Goal: Check status: Check status

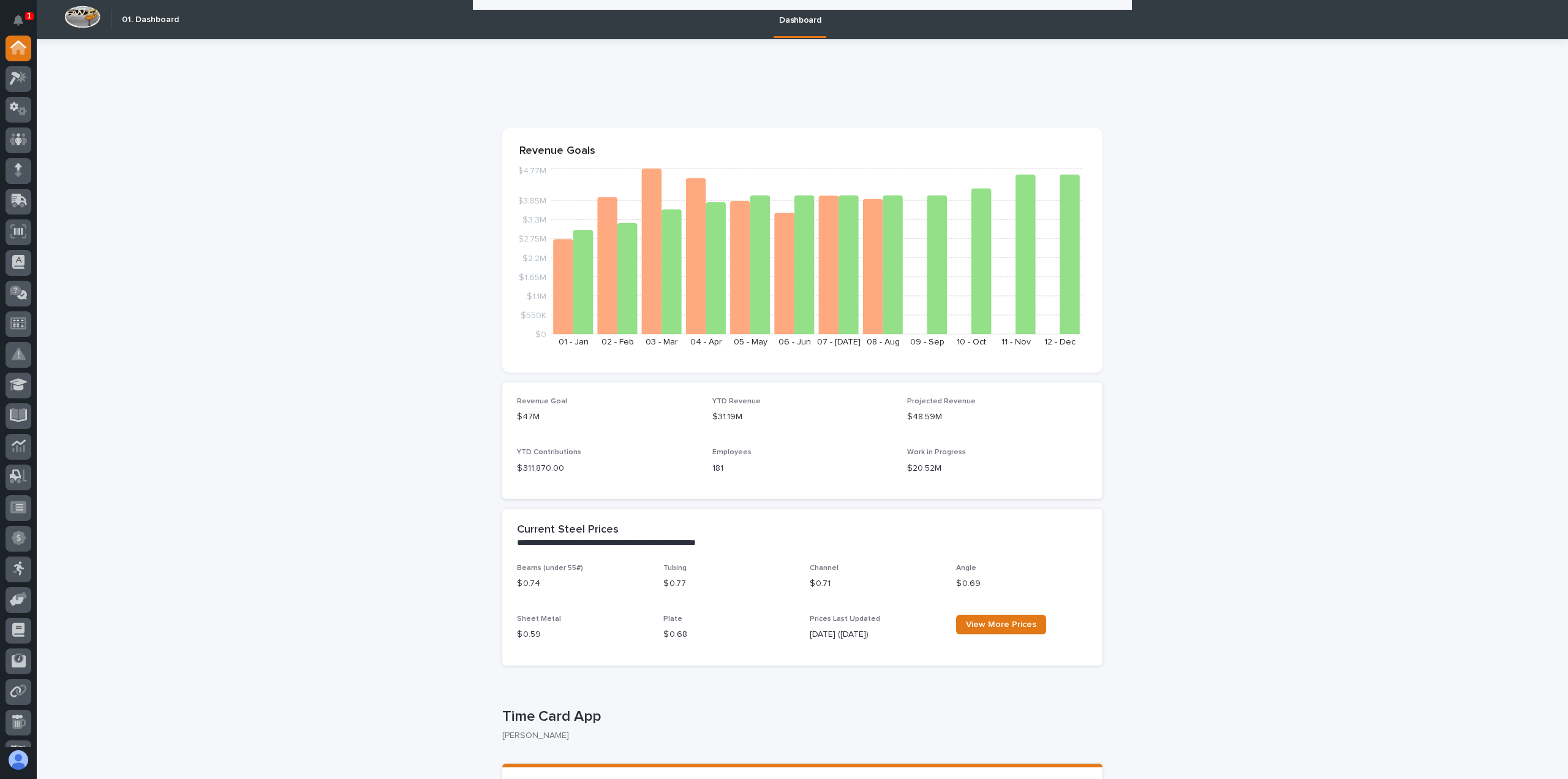
scroll to position [915, 0]
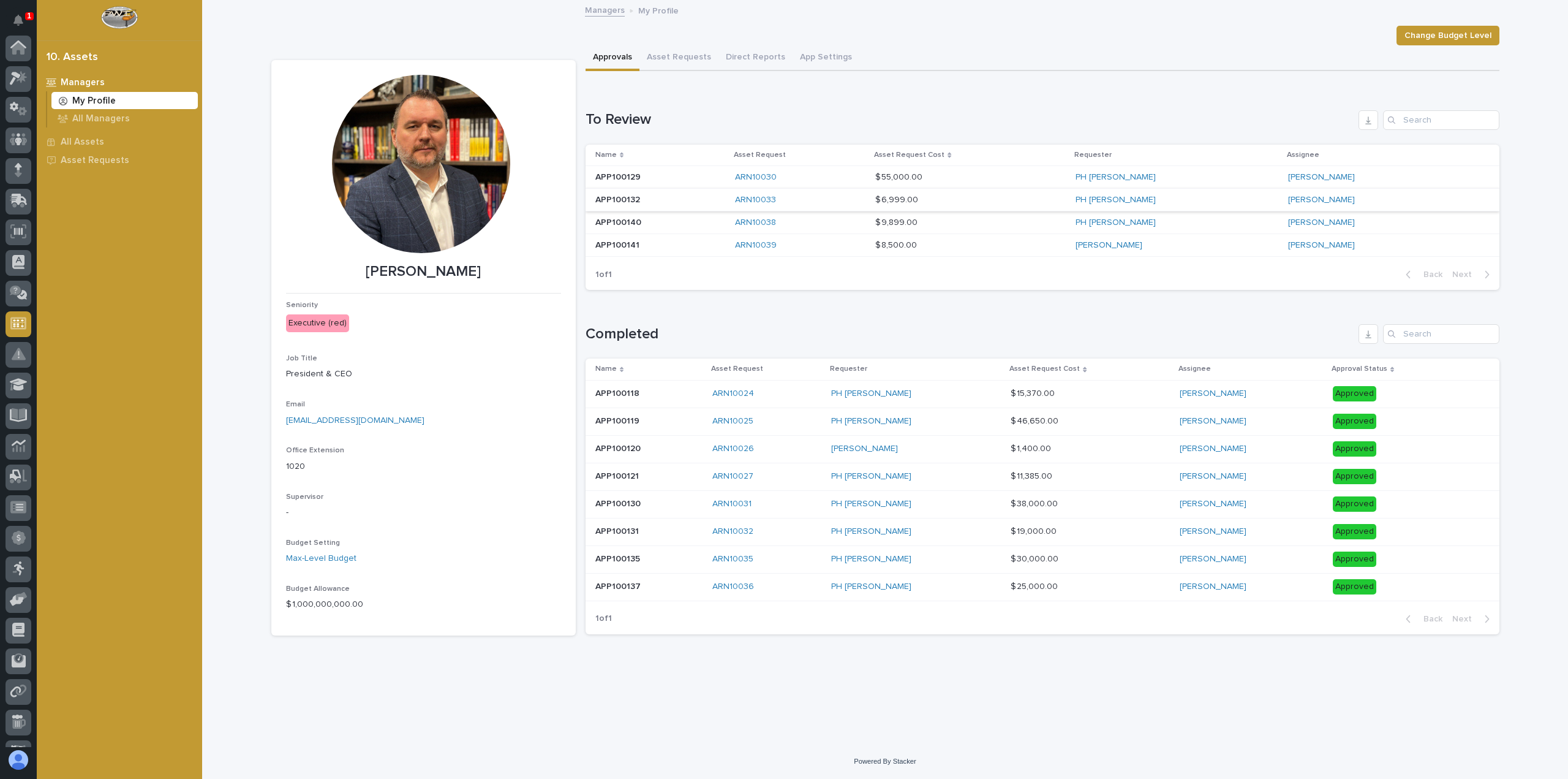
scroll to position [116, 0]
click at [649, 246] on p at bounding box center [660, 245] width 130 height 10
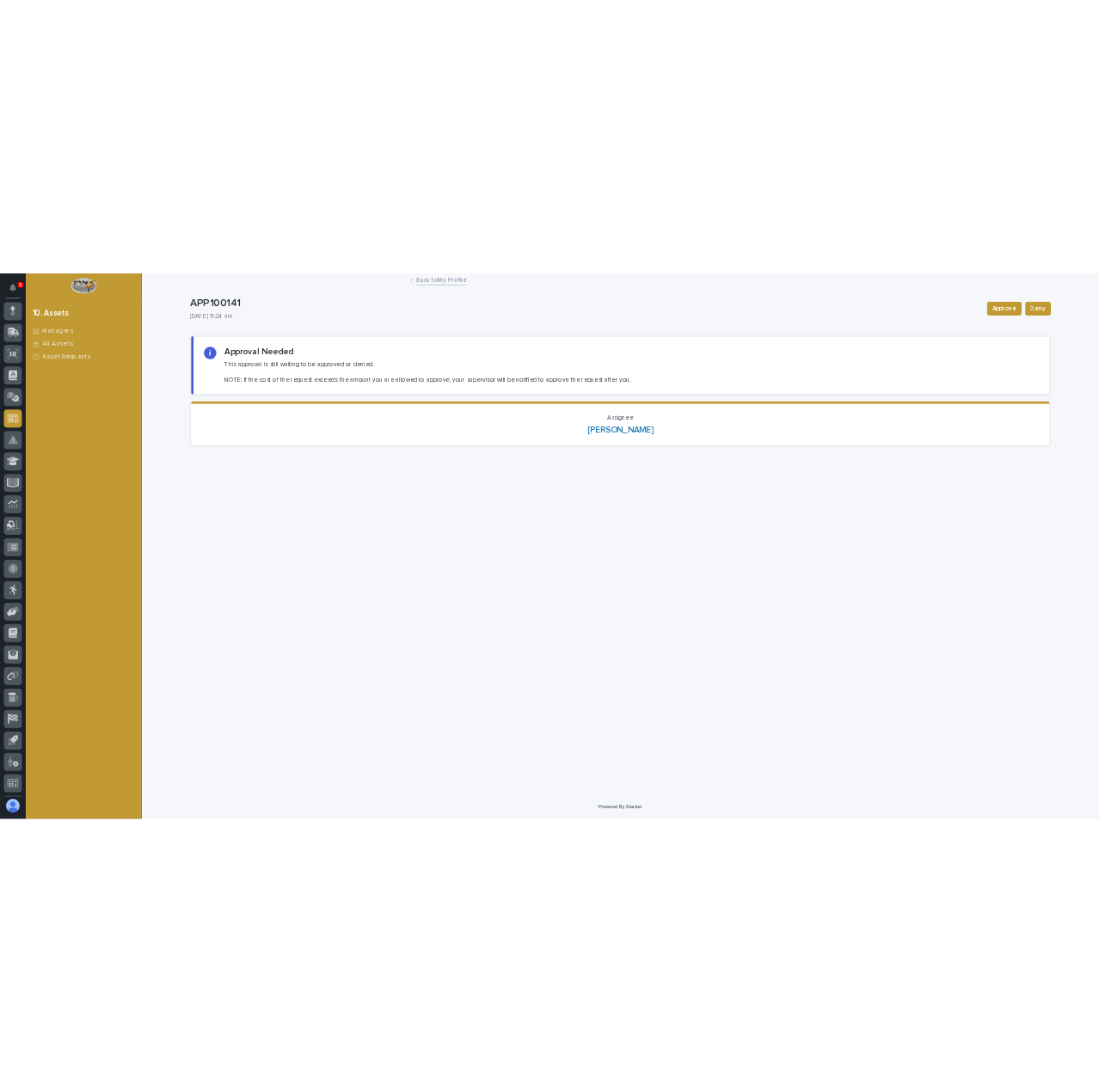
scroll to position [204, 0]
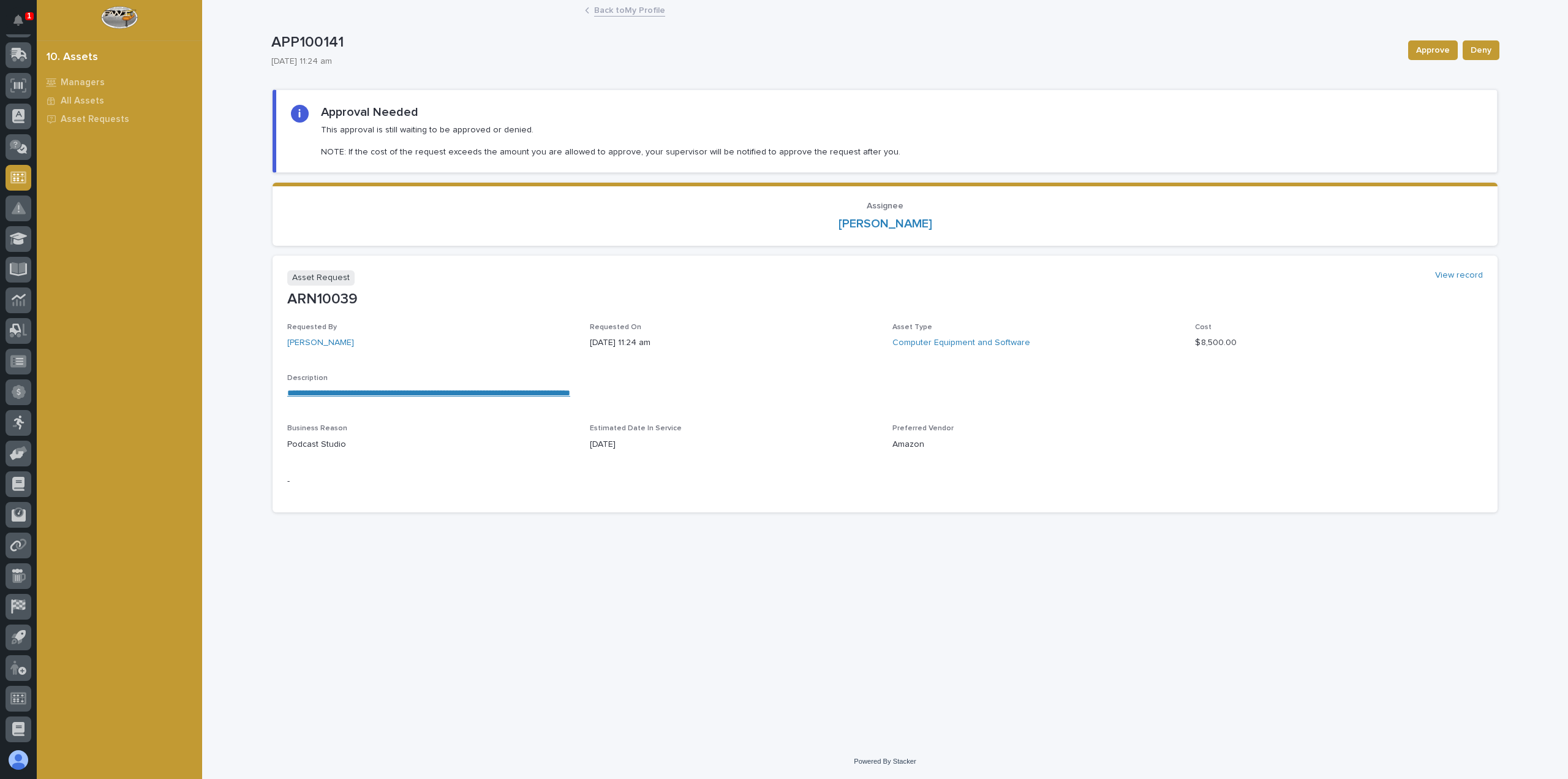
click at [507, 401] on div "**********" at bounding box center [885, 391] width 1196 height 36
click at [502, 390] on link "**********" at bounding box center [429, 393] width 283 height 8
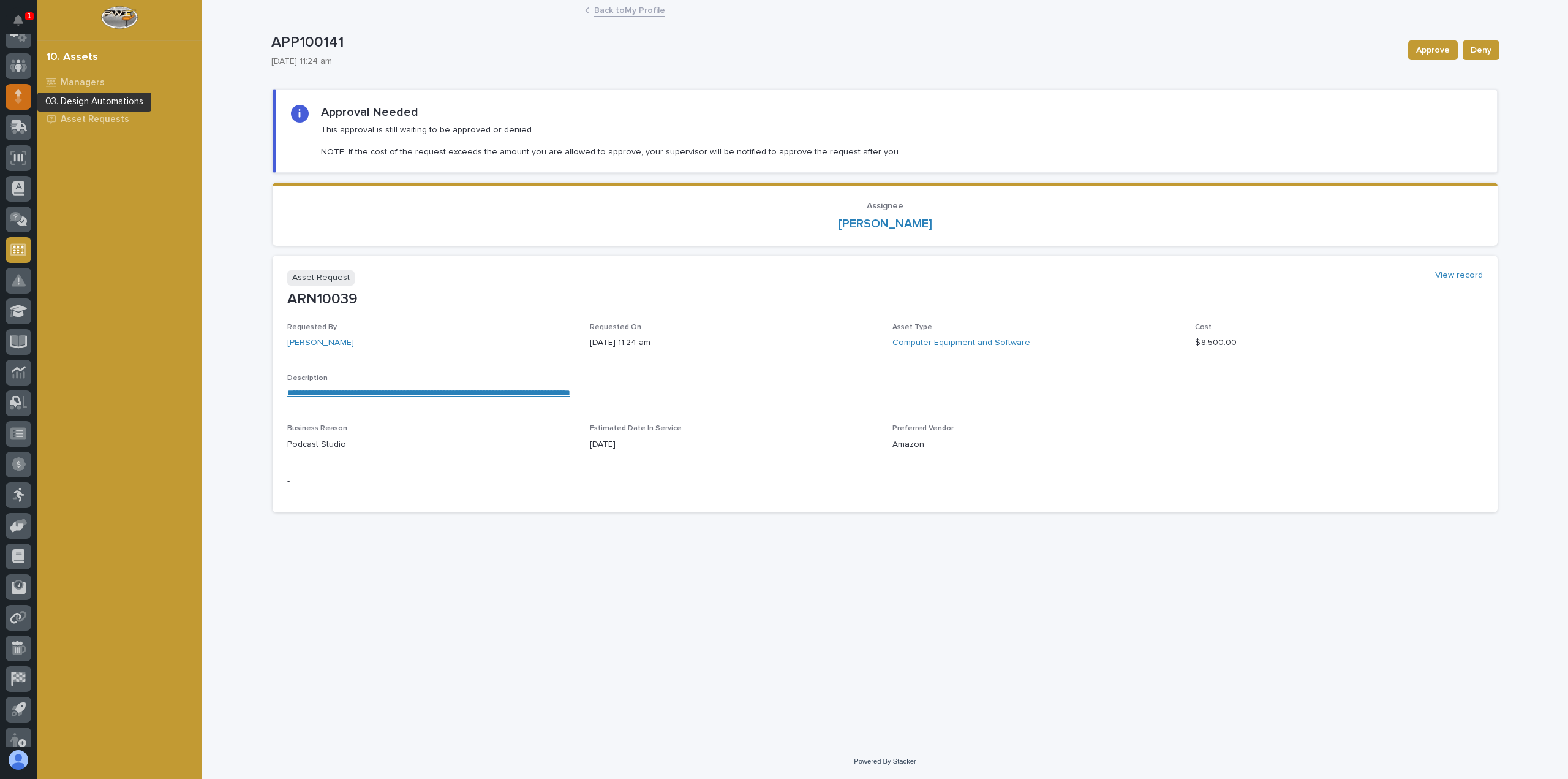
scroll to position [0, 0]
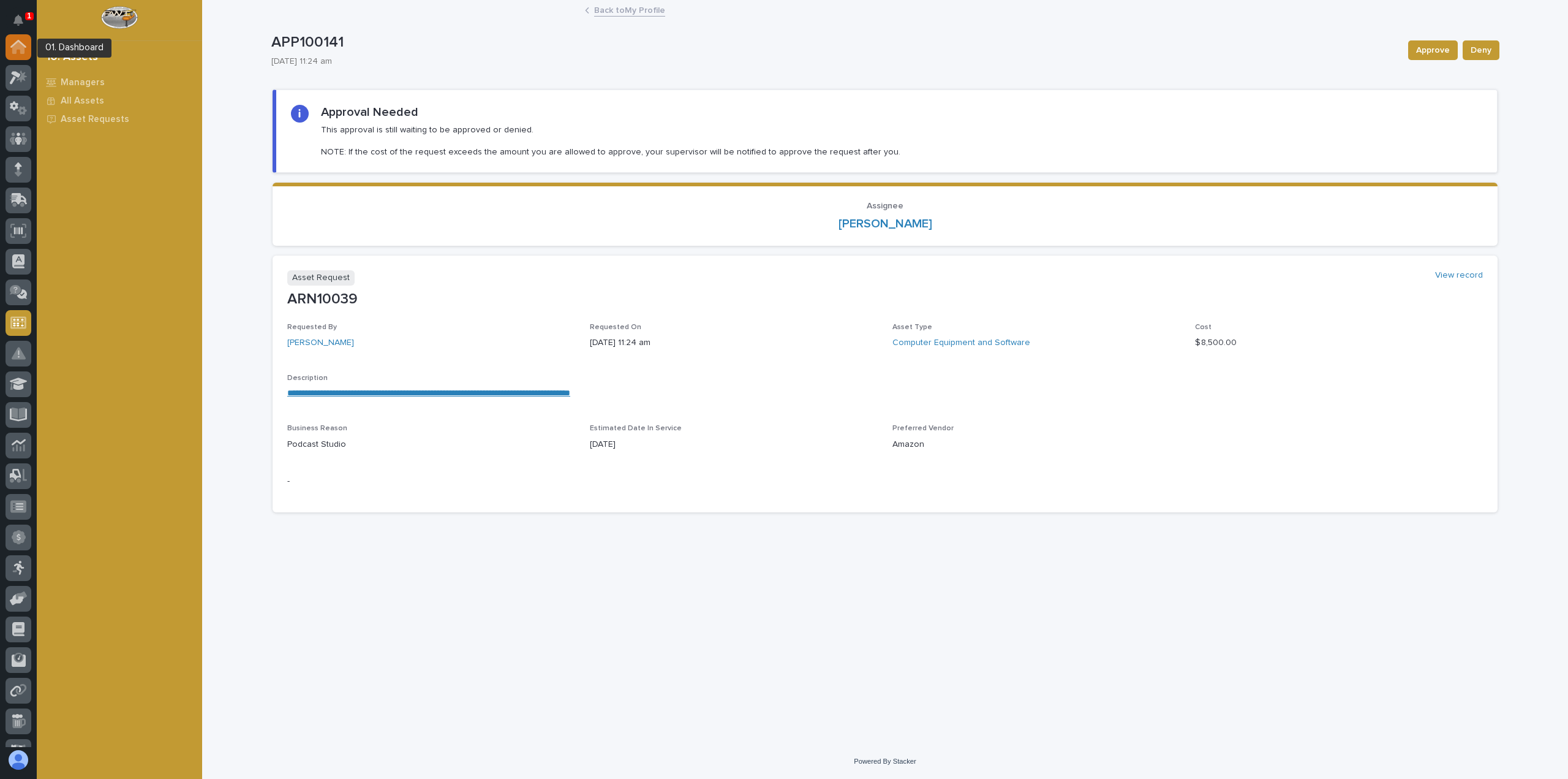
click at [15, 48] on icon at bounding box center [18, 48] width 12 height 12
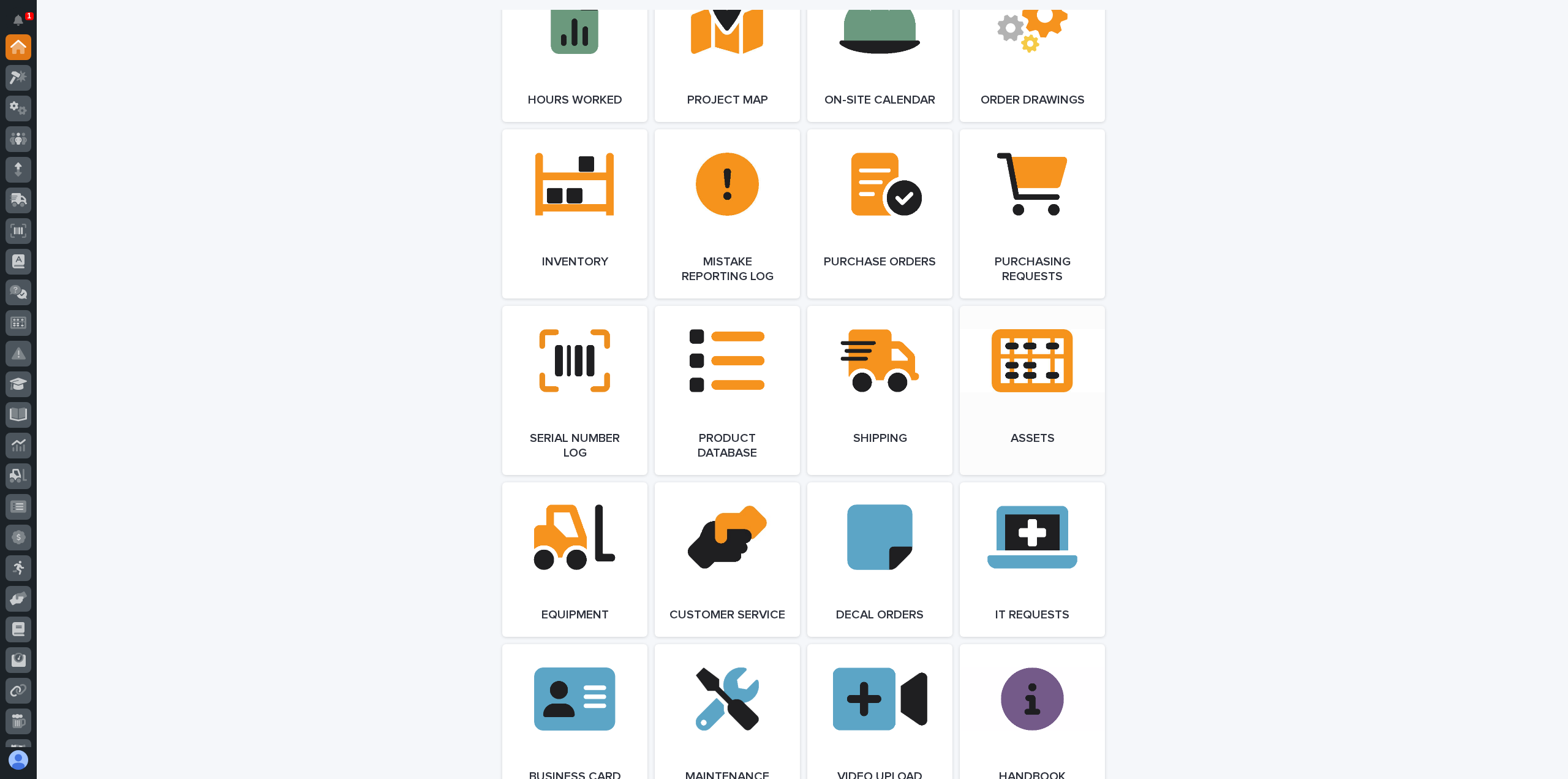
scroll to position [1349, 0]
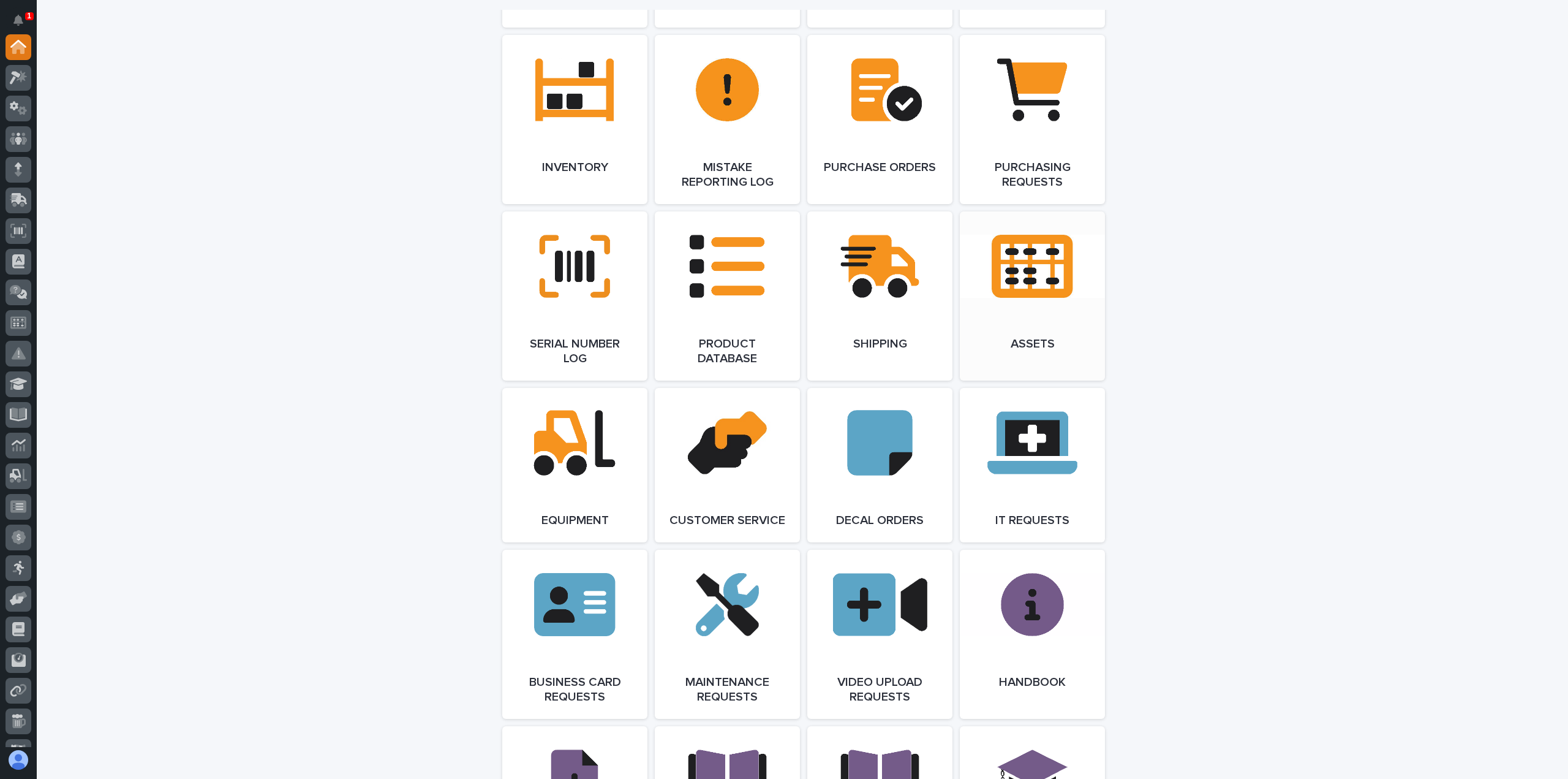
click at [1050, 284] on link "Open Link" at bounding box center [1032, 296] width 145 height 169
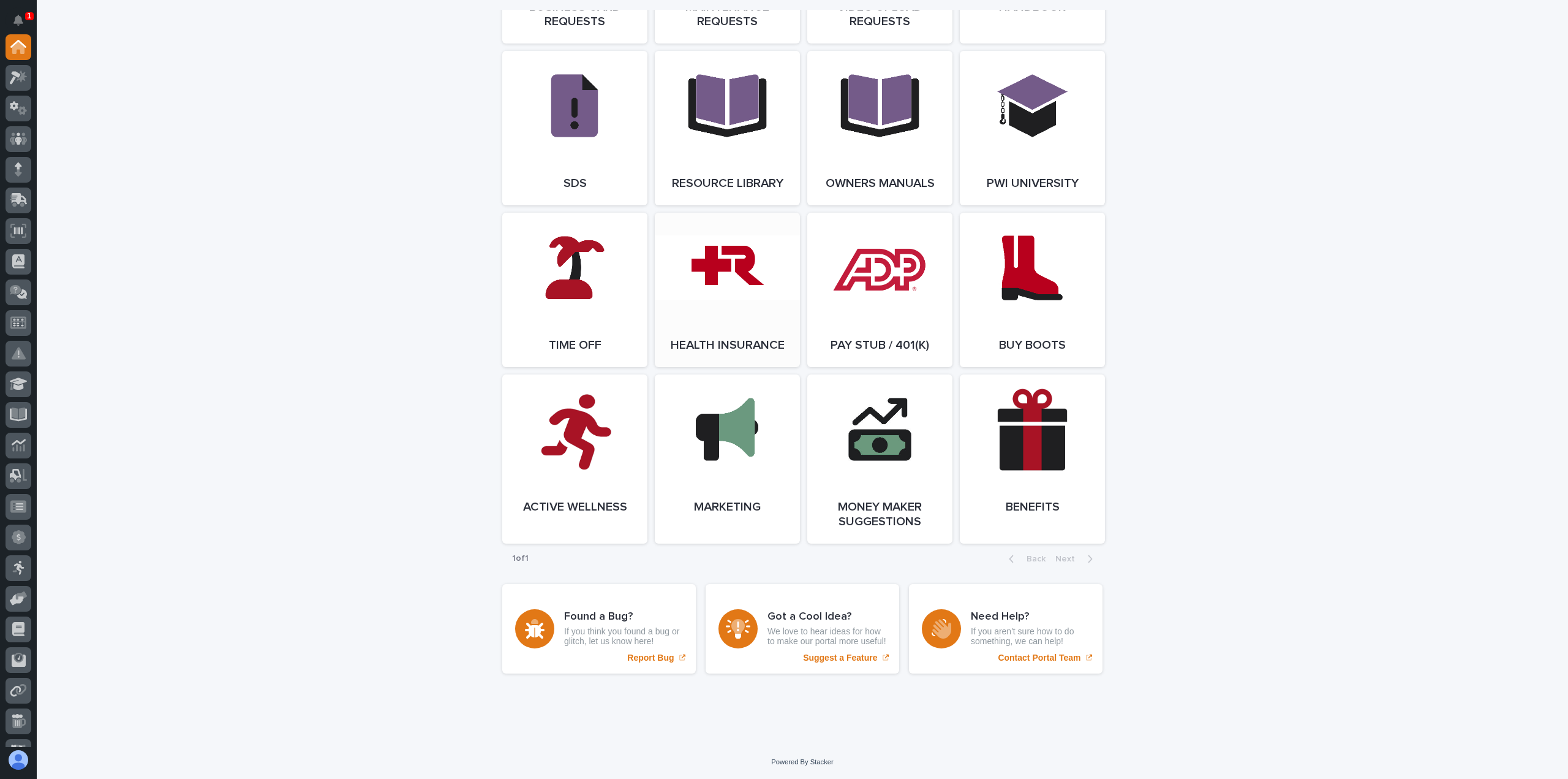
scroll to position [2053, 0]
click at [567, 273] on link "Open Link" at bounding box center [575, 289] width 145 height 154
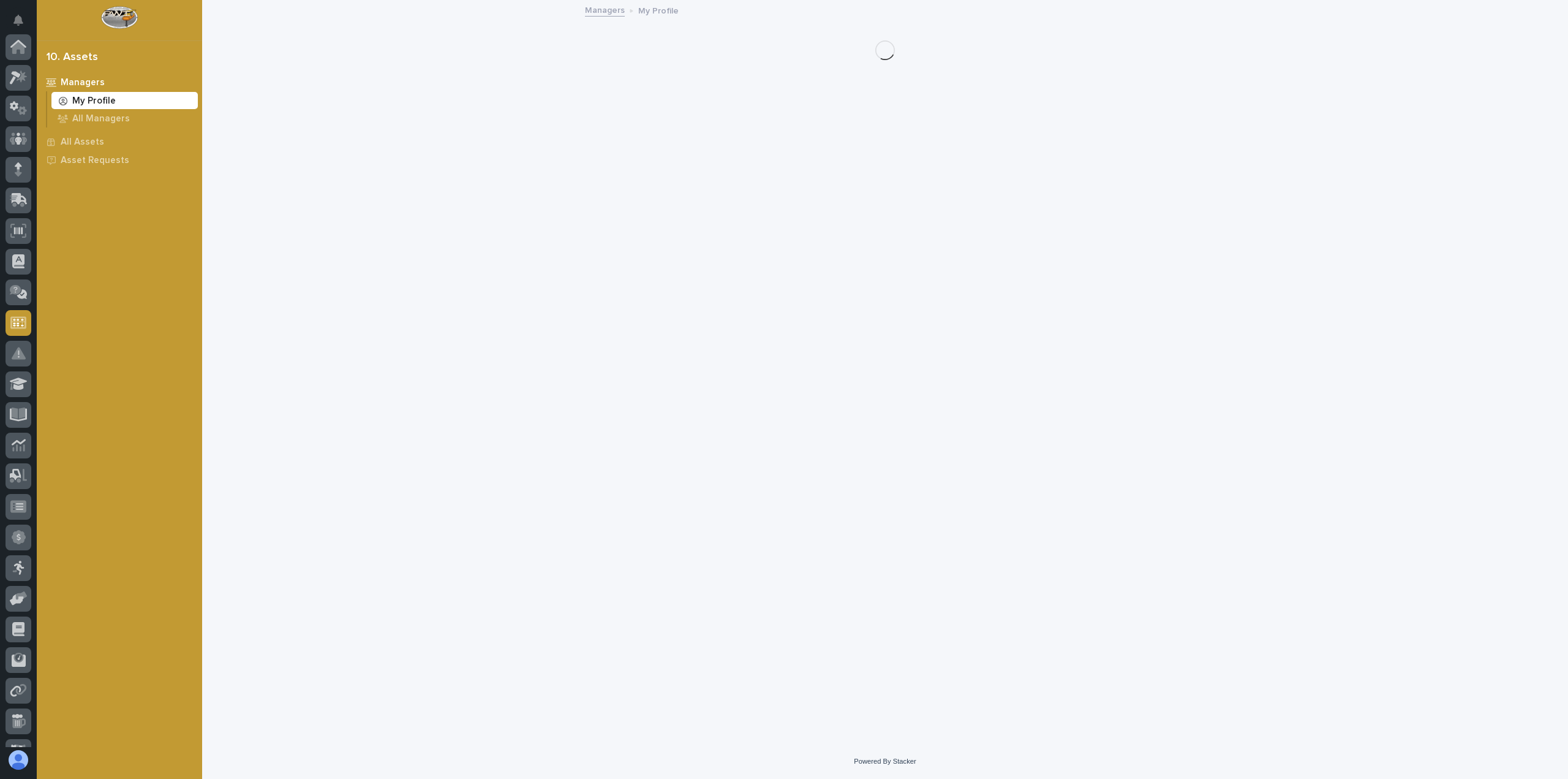
scroll to position [145, 0]
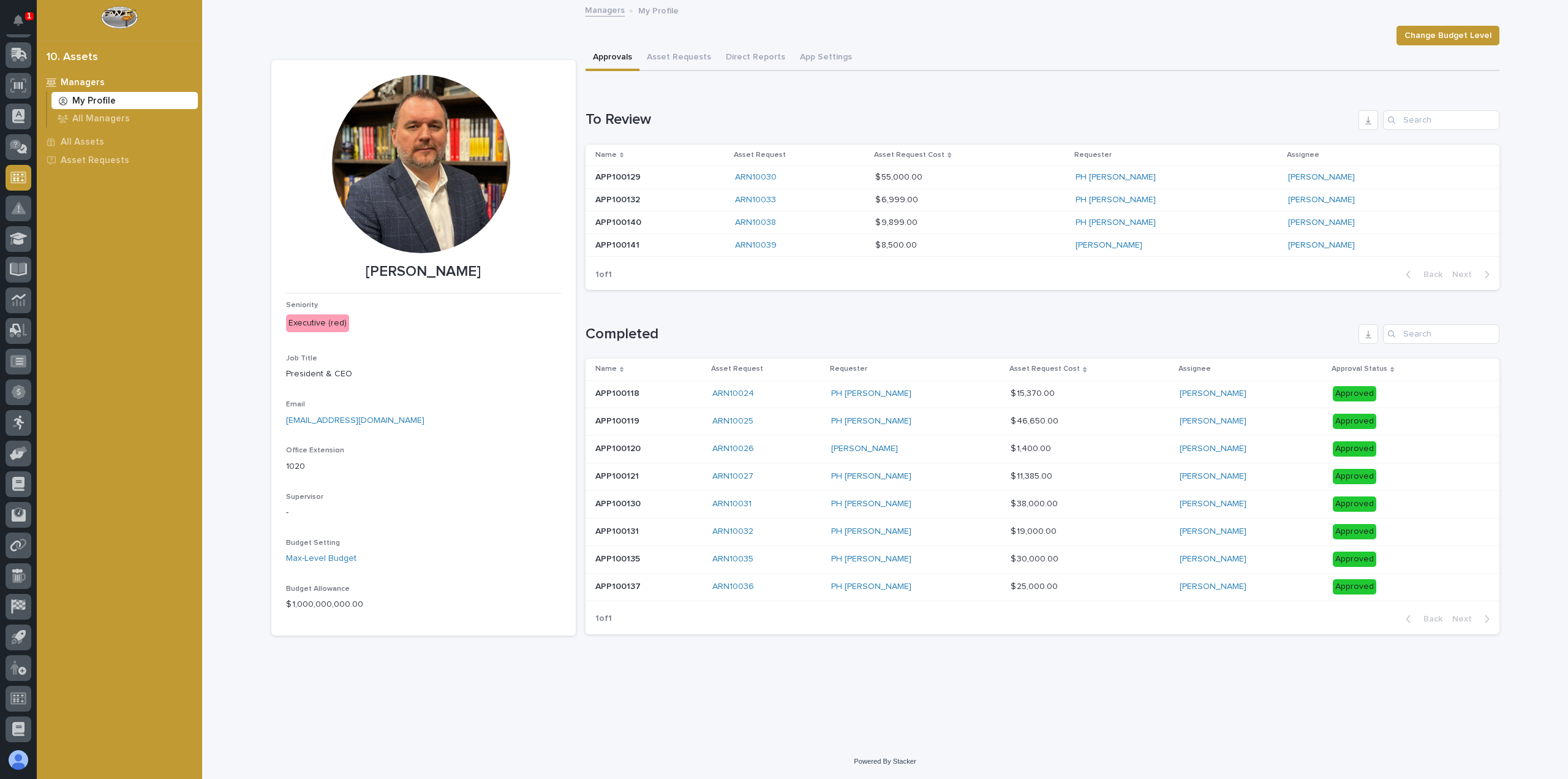
click at [808, 172] on div "ARN10030" at bounding box center [800, 178] width 130 height 10
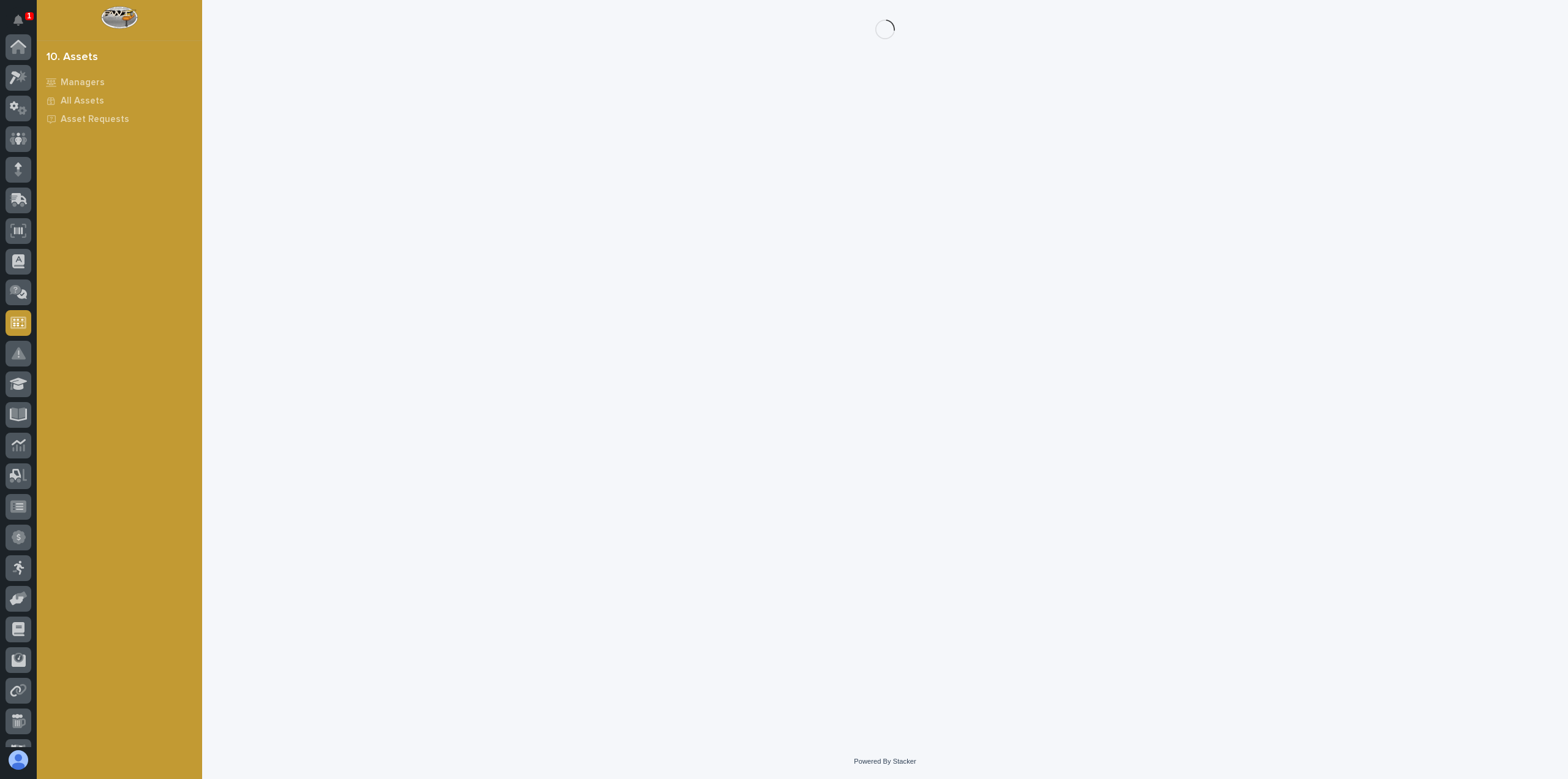
scroll to position [145, 0]
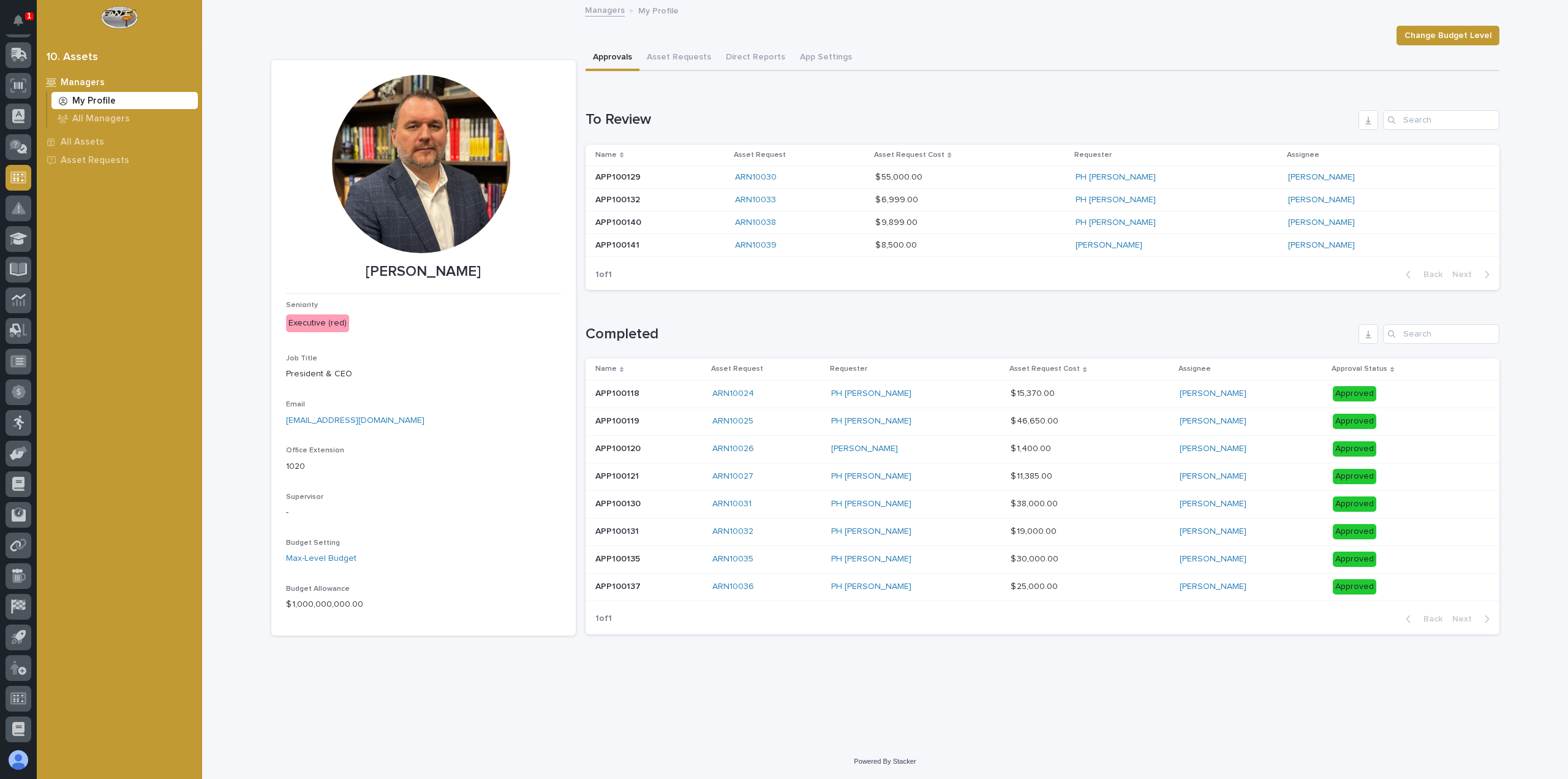
click at [697, 203] on p at bounding box center [660, 200] width 130 height 10
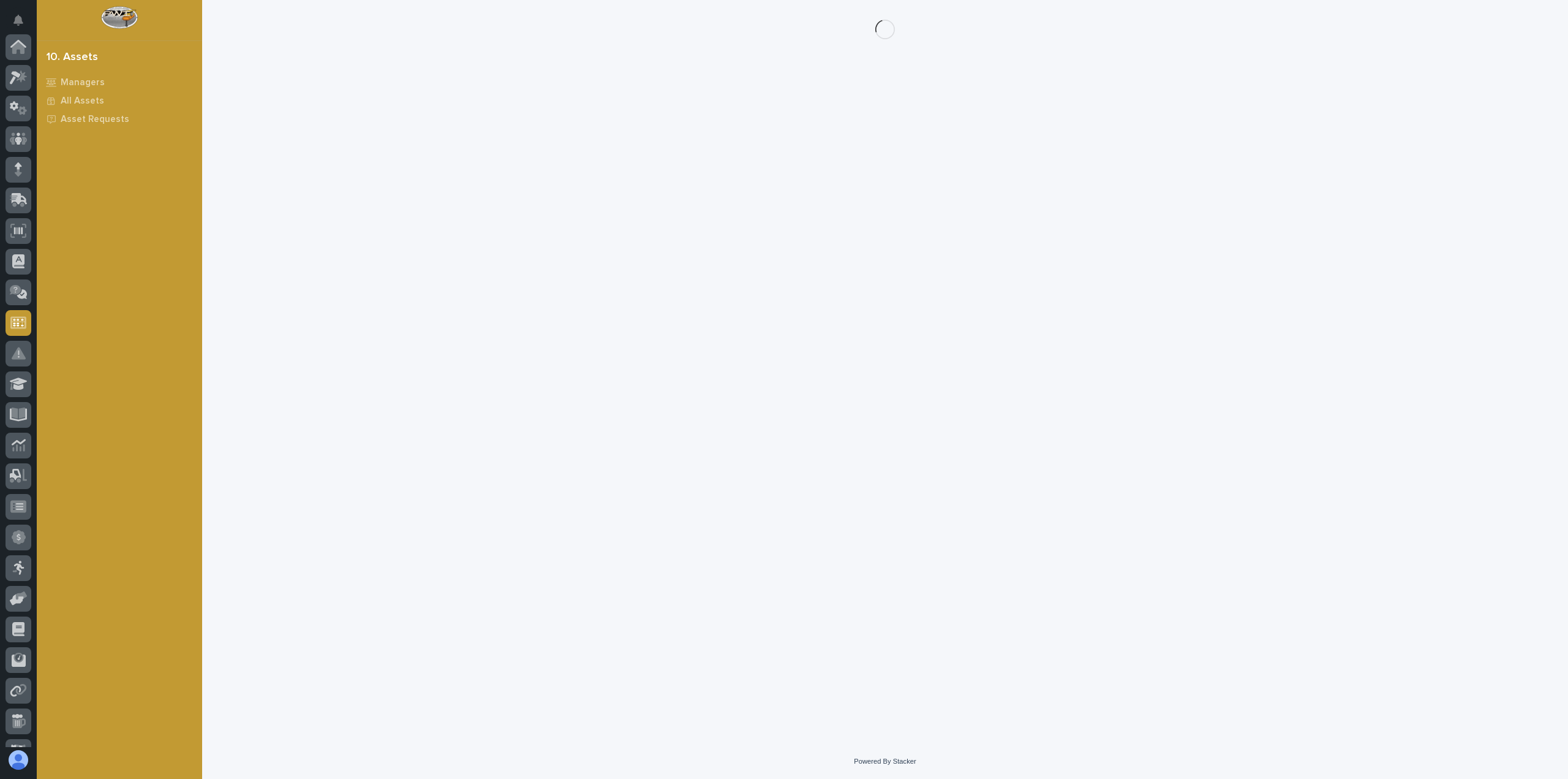
scroll to position [145, 0]
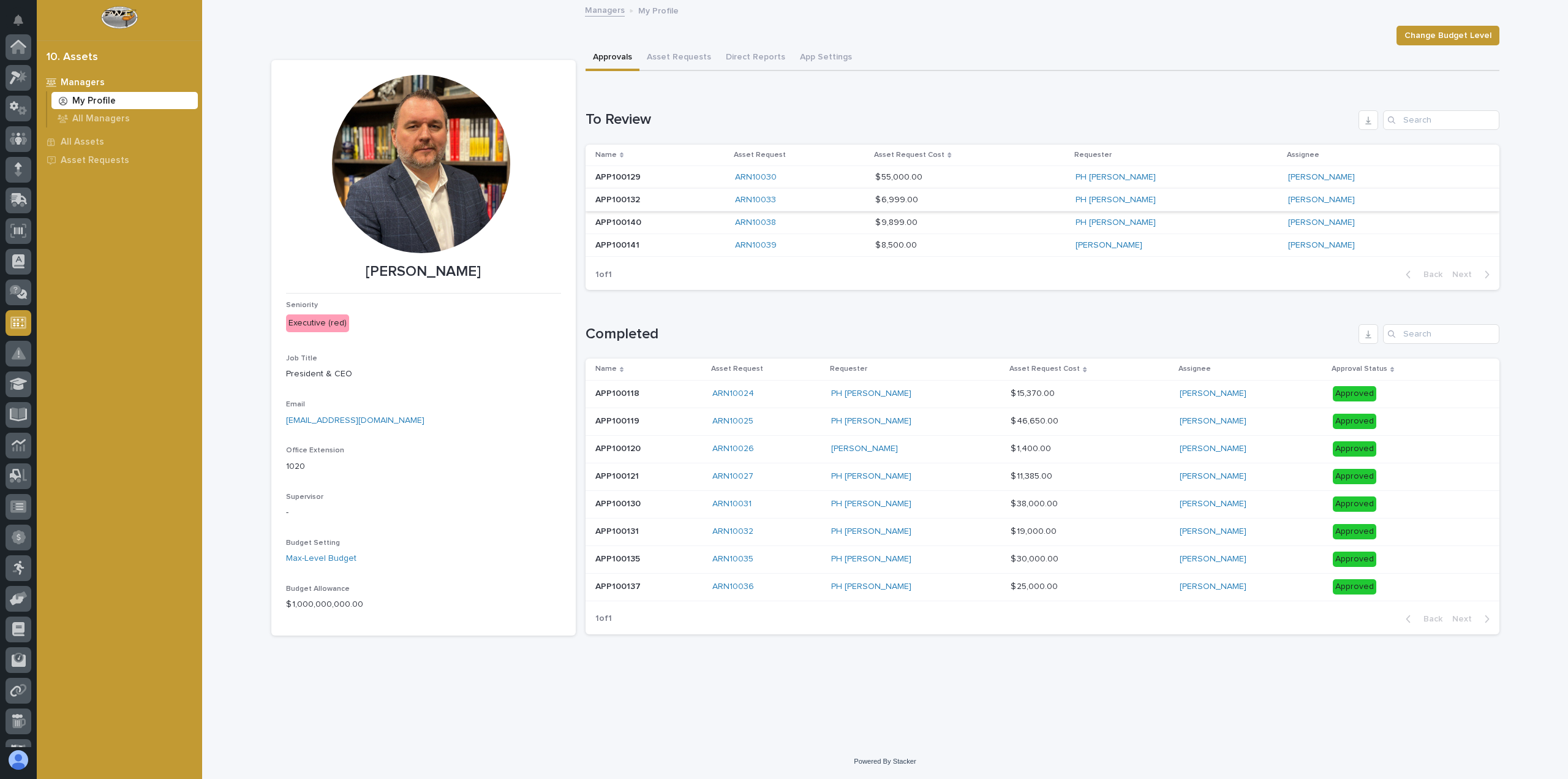
scroll to position [145, 0]
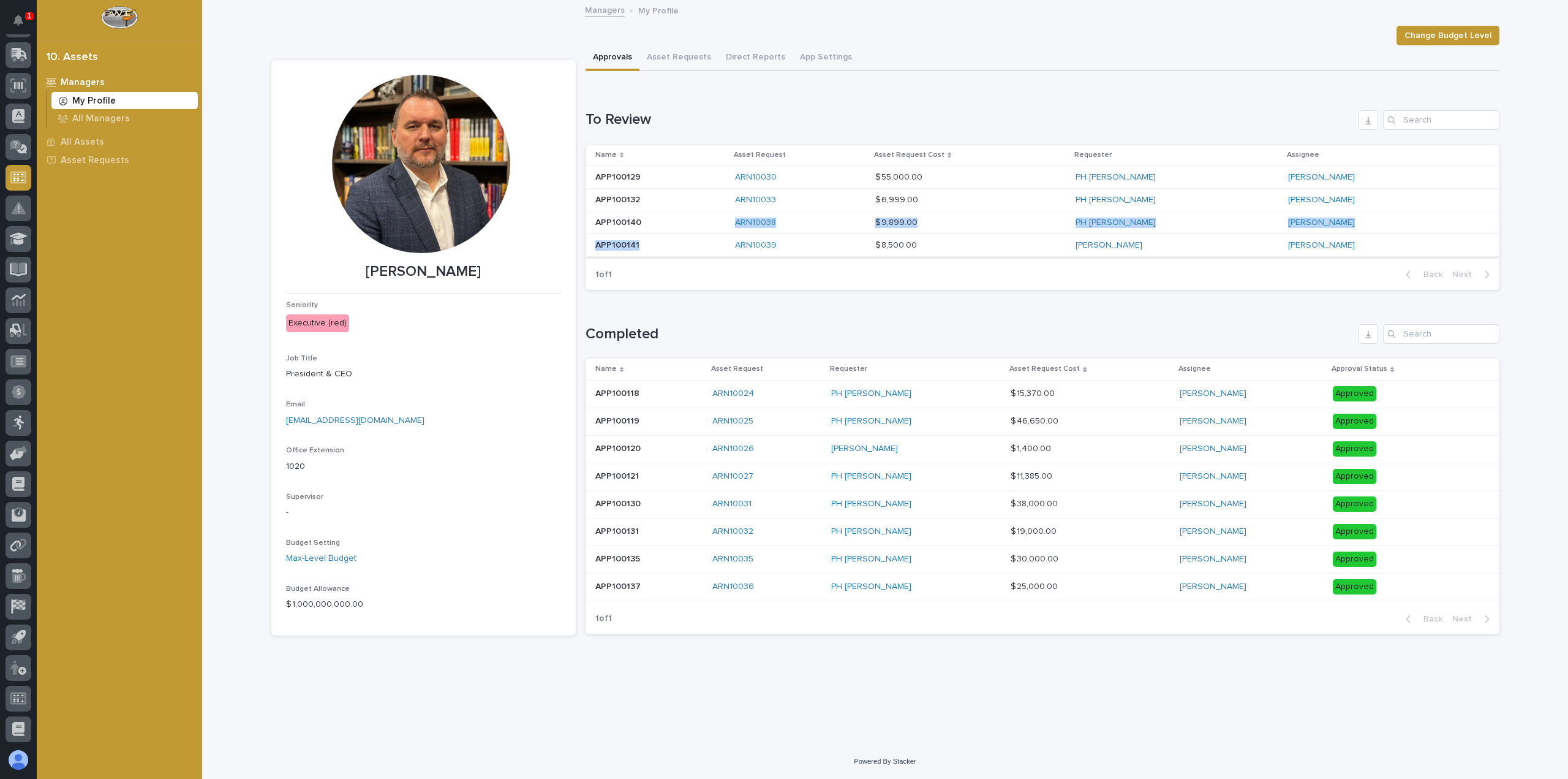
click at [706, 234] on tbody "APP100129 APP100129 ARN10030 $ 55,000.00 $ 55,000.00 PH Helmuth Ryan Miller APP…" at bounding box center [1043, 211] width 914 height 90
click at [702, 230] on div "APP100140 APP100140" at bounding box center [660, 222] width 130 height 20
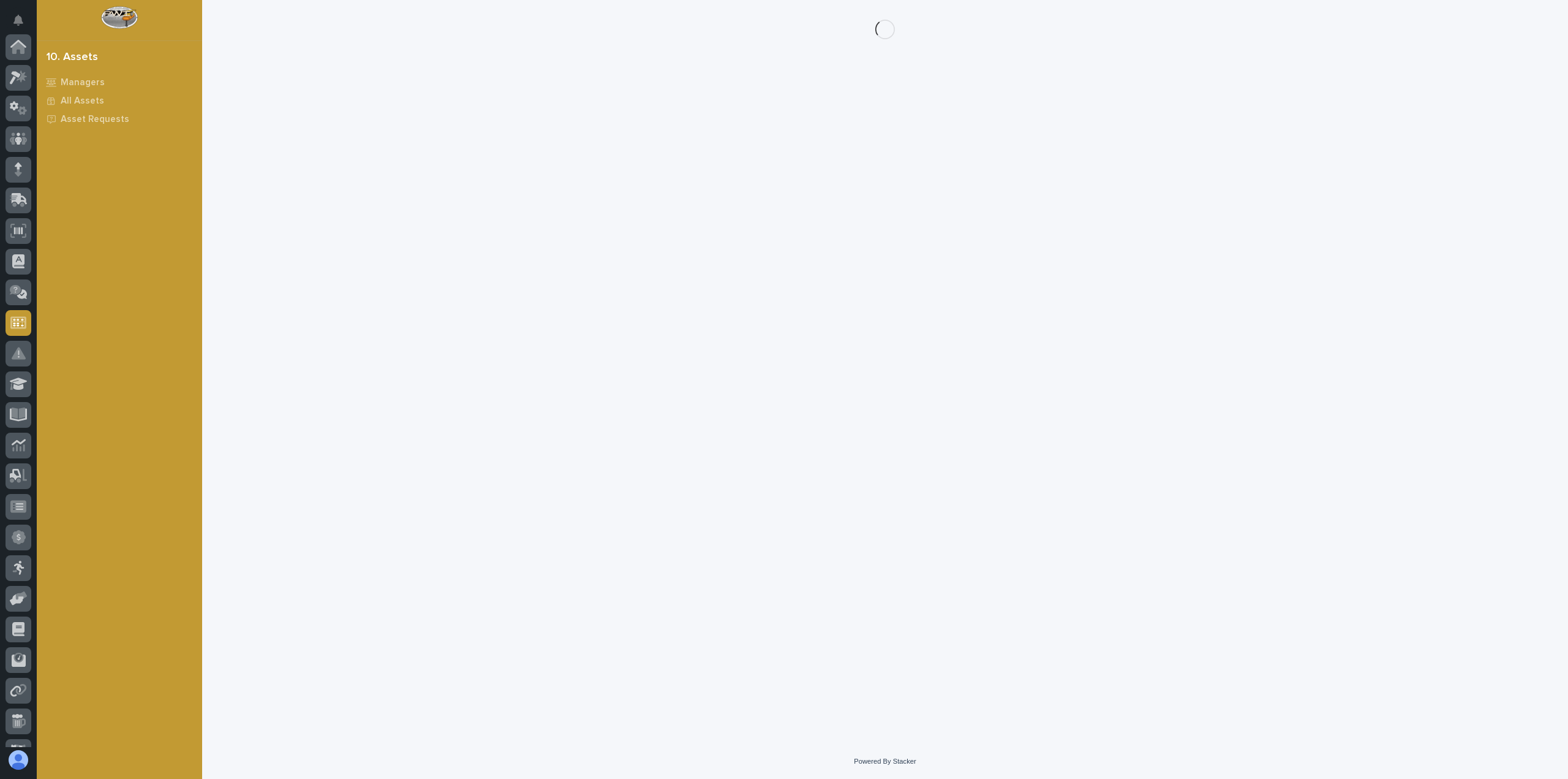
scroll to position [145, 0]
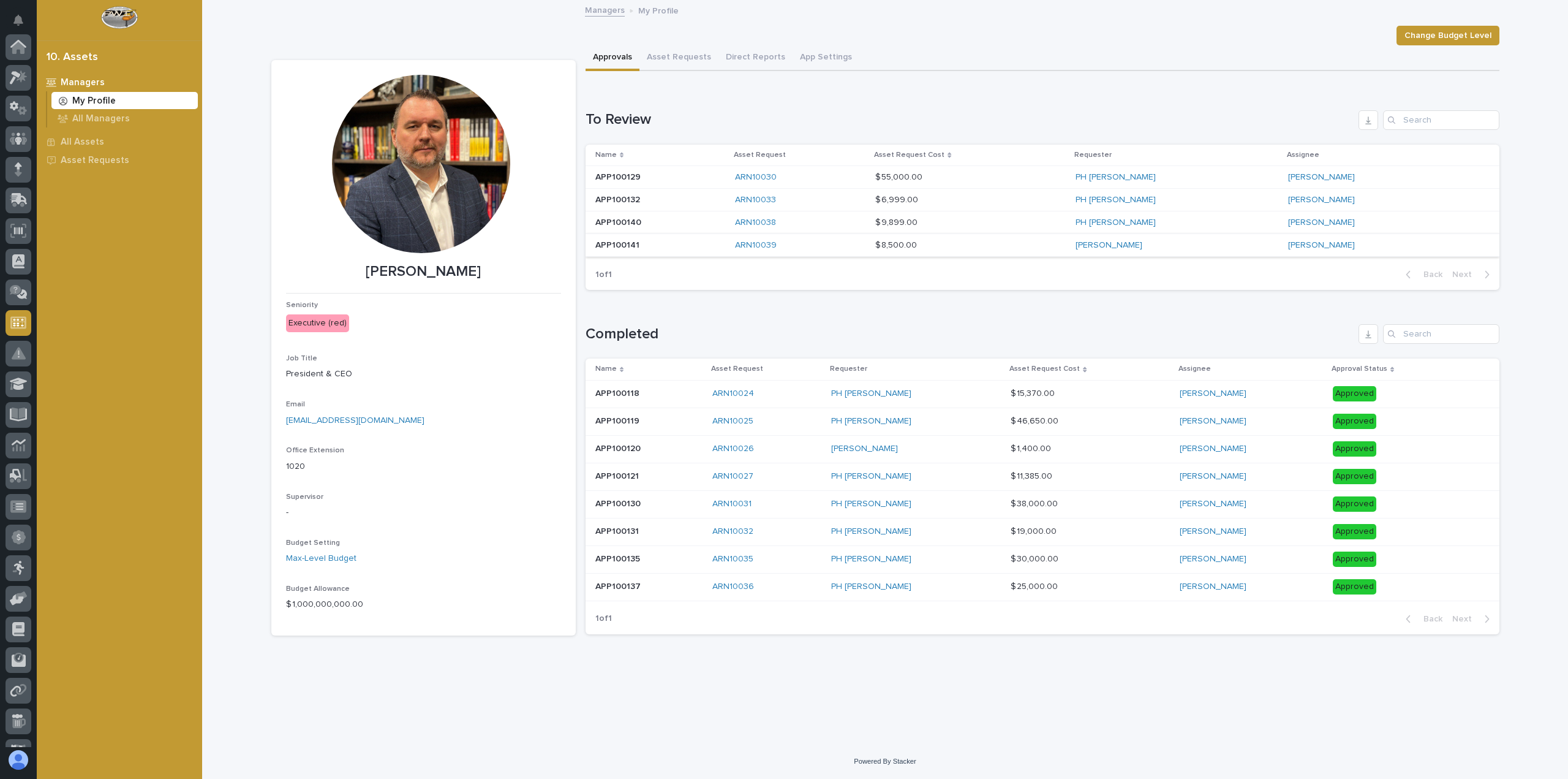
scroll to position [145, 0]
click at [857, 253] on div "ARN10039" at bounding box center [800, 245] width 130 height 20
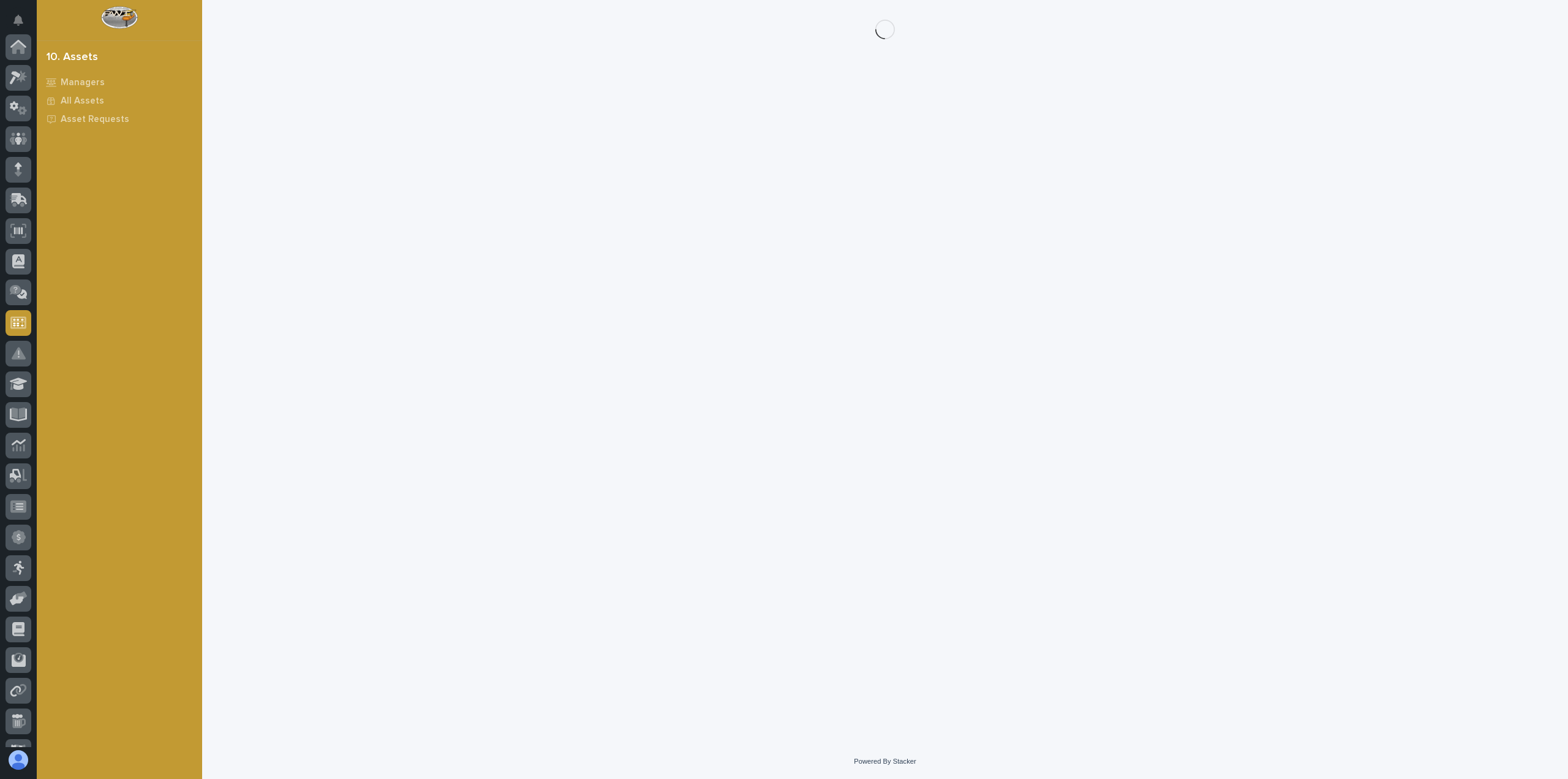
scroll to position [145, 0]
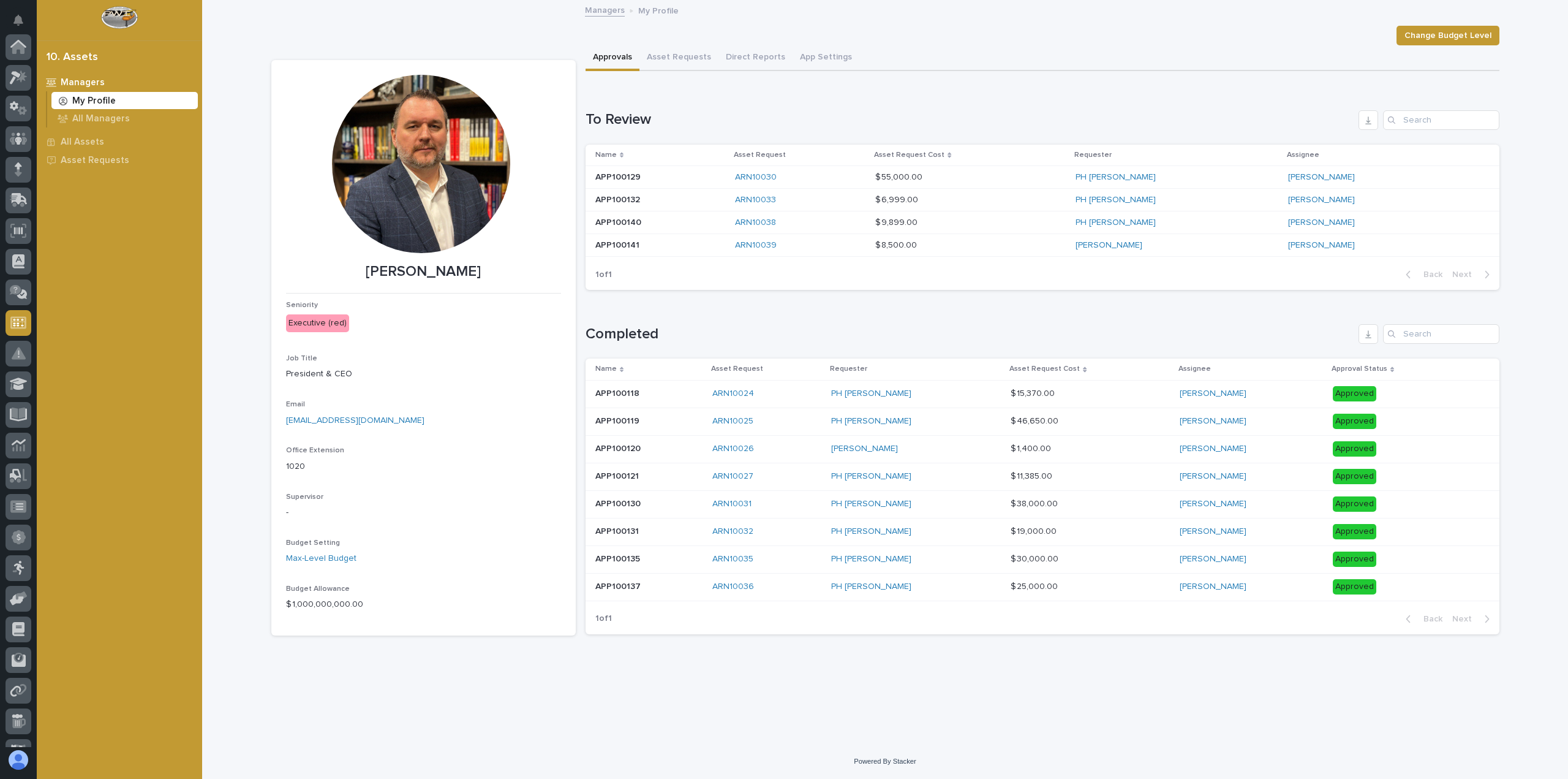
scroll to position [145, 0]
click at [704, 243] on p at bounding box center [660, 245] width 130 height 10
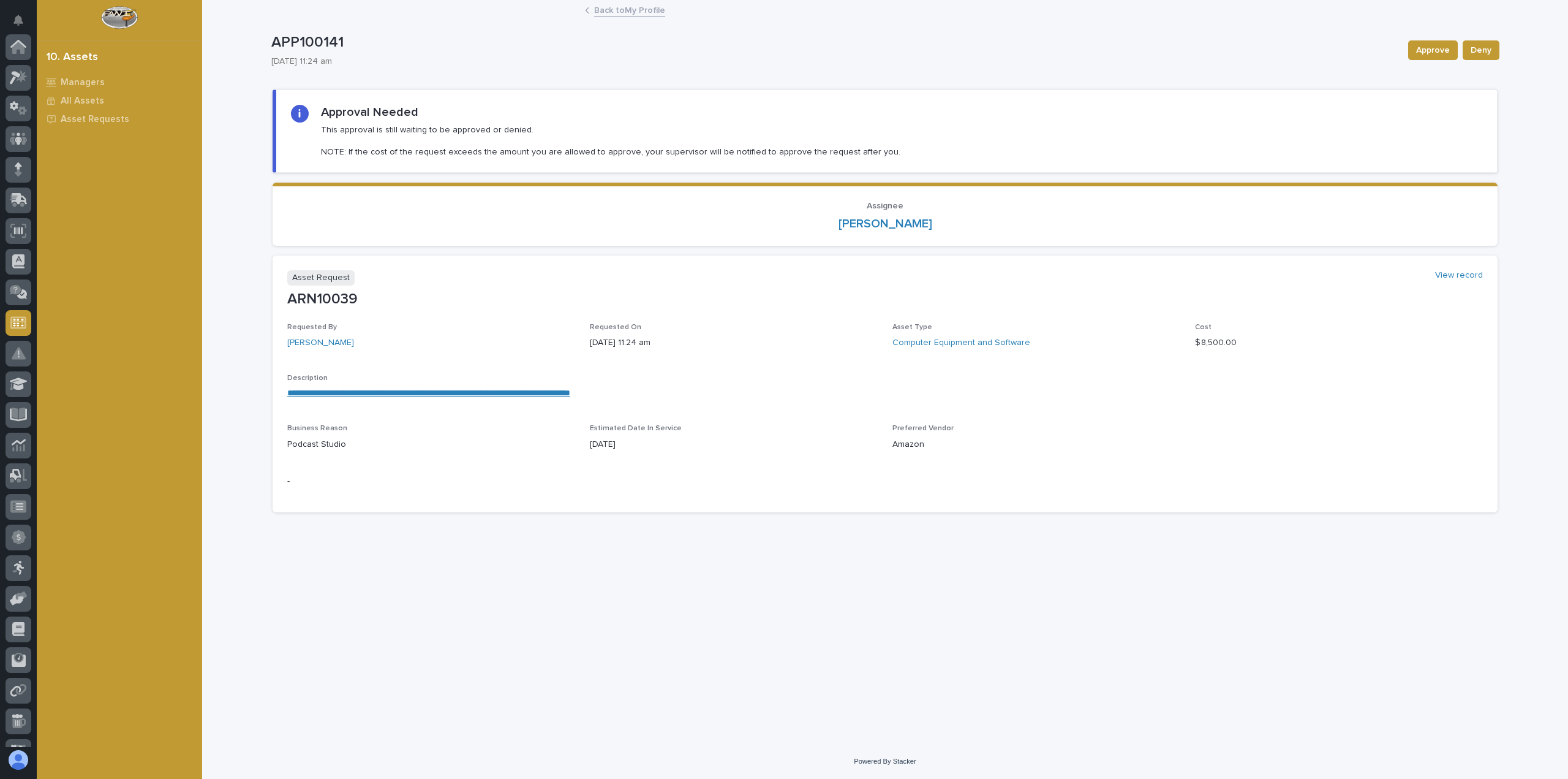
scroll to position [145, 0]
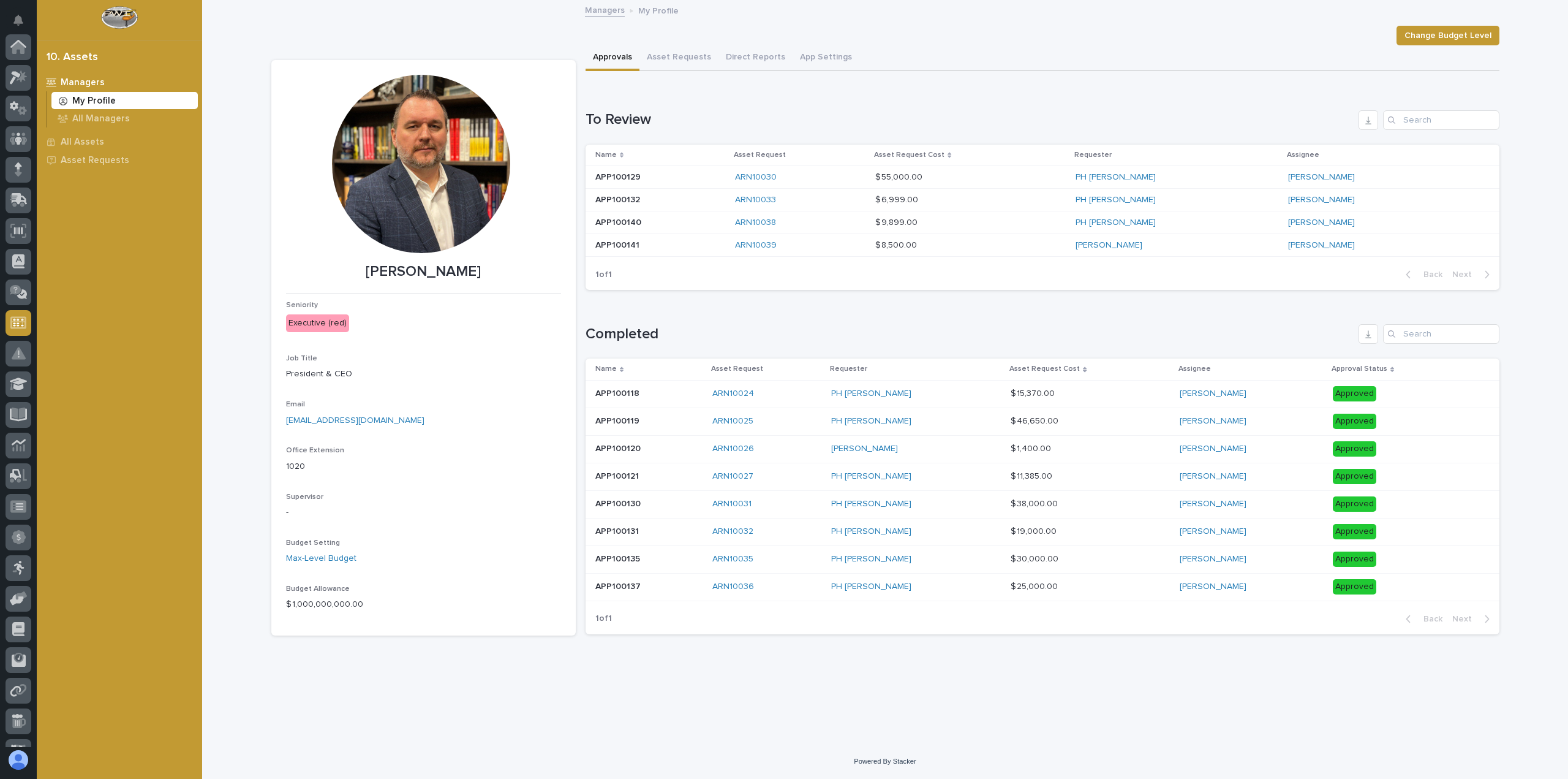
scroll to position [145, 0]
click at [741, 63] on button "Direct Reports" at bounding box center [755, 58] width 74 height 26
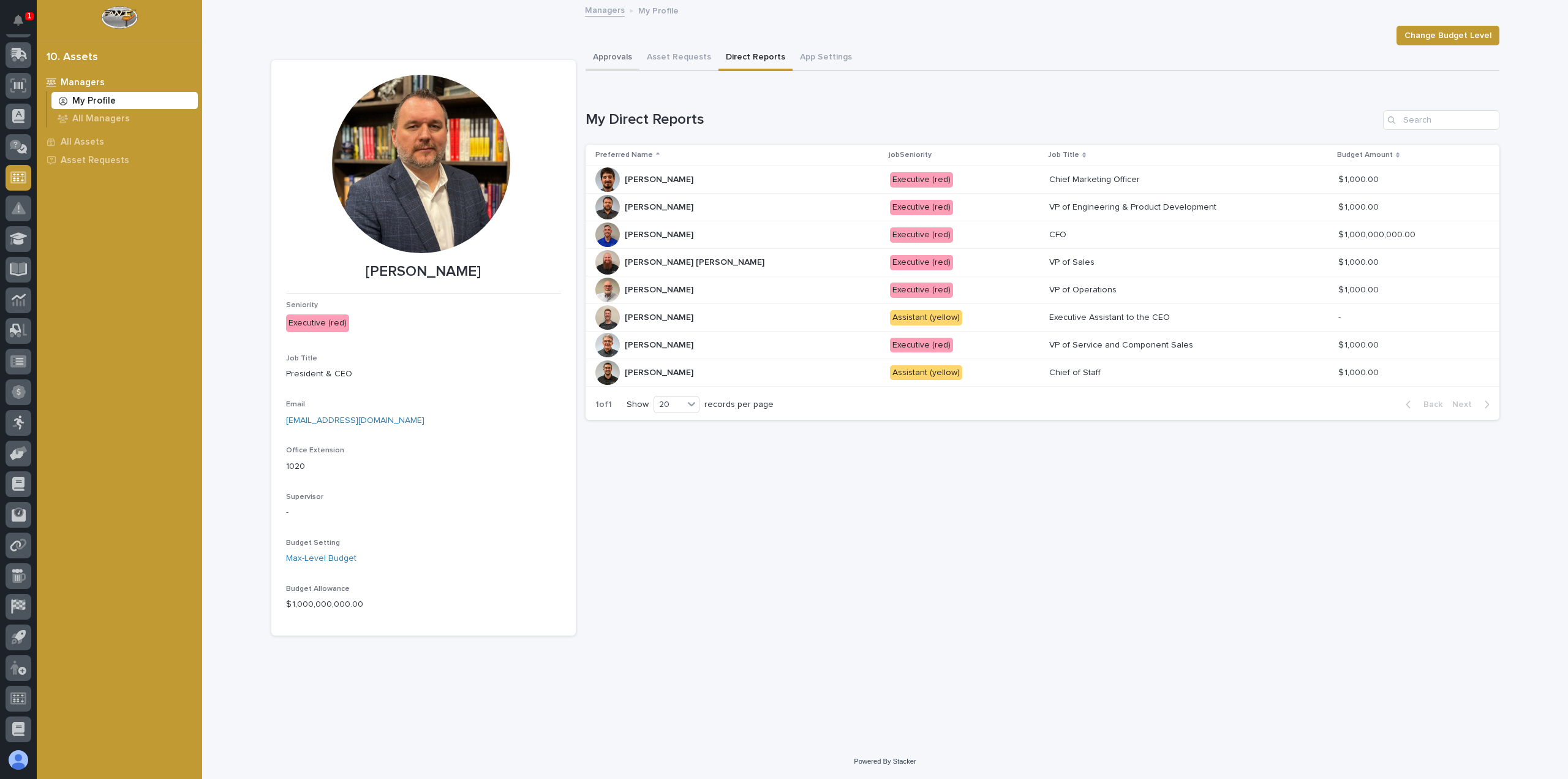
click at [610, 63] on button "Approvals" at bounding box center [613, 58] width 54 height 26
